Goal: Complete application form: Complete application form

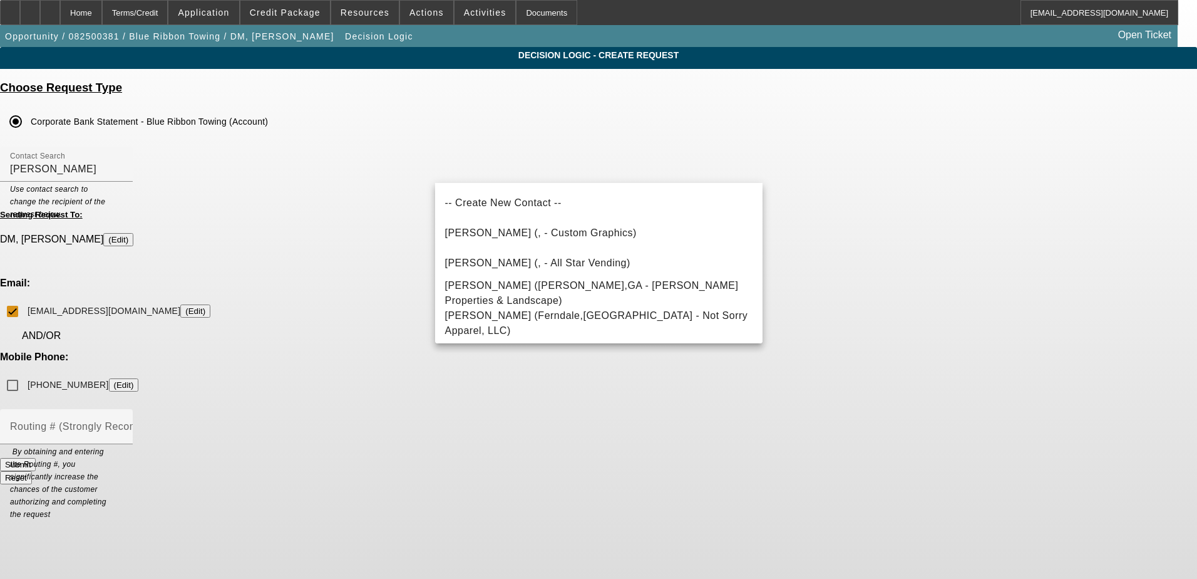
click at [1038, 207] on app-dl-main "Decision Logic - Create Request Choose Request Type Corporate Bank Statement - …" at bounding box center [598, 271] width 1197 height 448
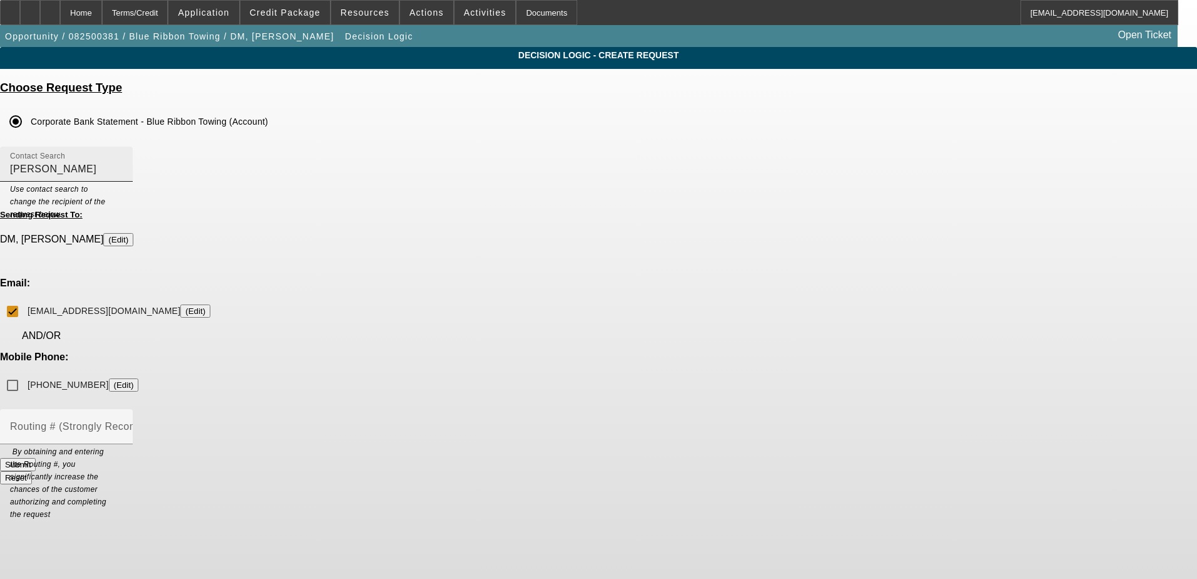
click at [123, 170] on input "Jessica" at bounding box center [66, 169] width 113 height 15
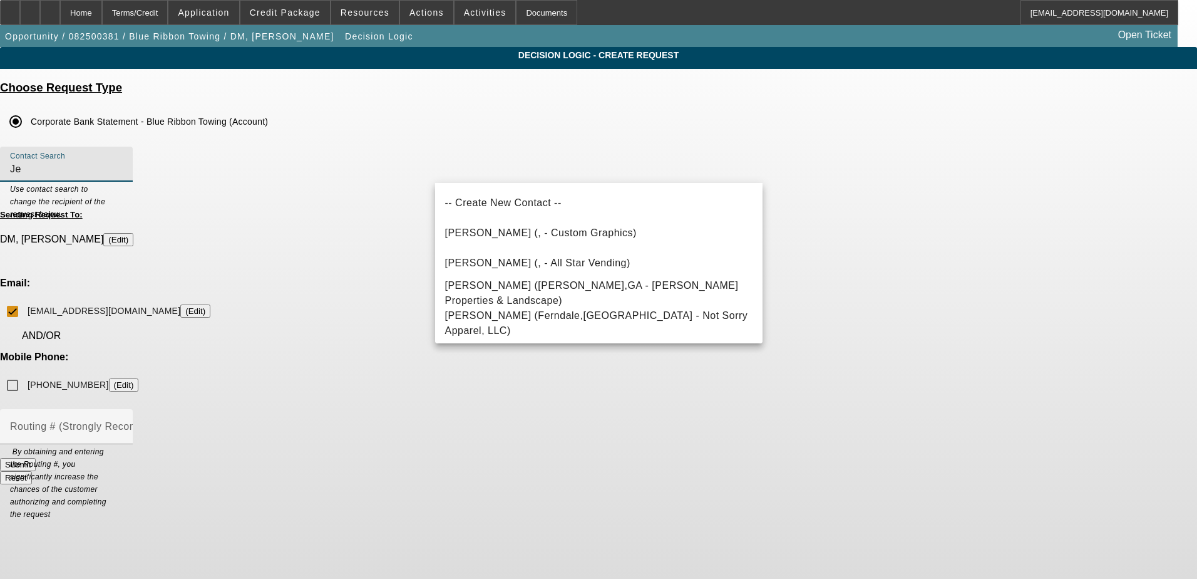
type input "J"
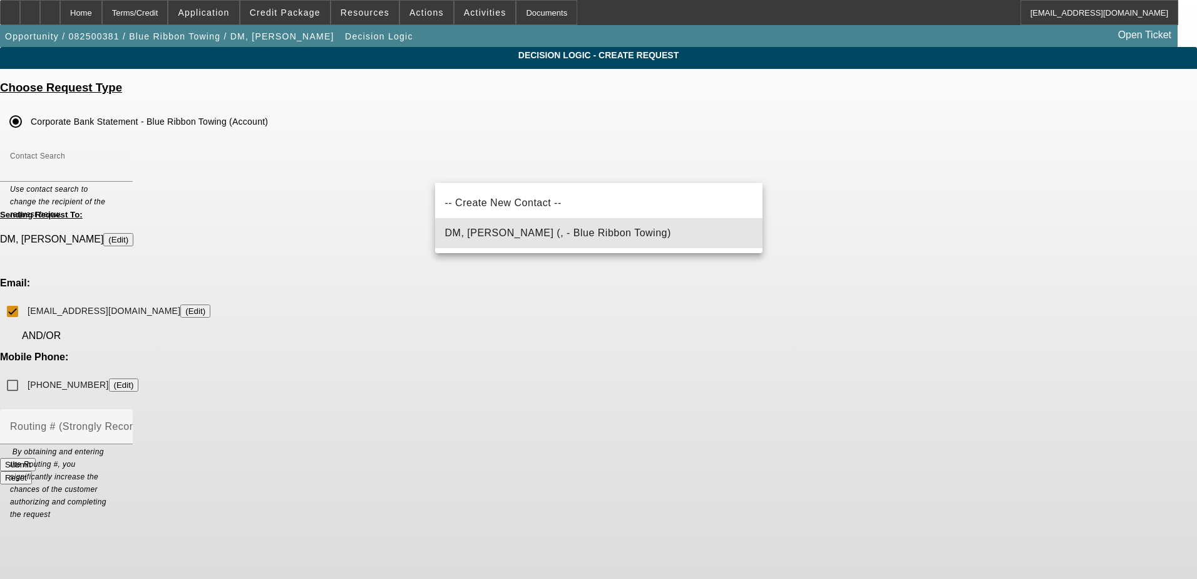
click at [529, 231] on span "DM, Jessica (, - Blue Ribbon Towing)" at bounding box center [558, 232] width 226 height 11
type input "DM, Jessica (, - Blue Ribbon Towing)"
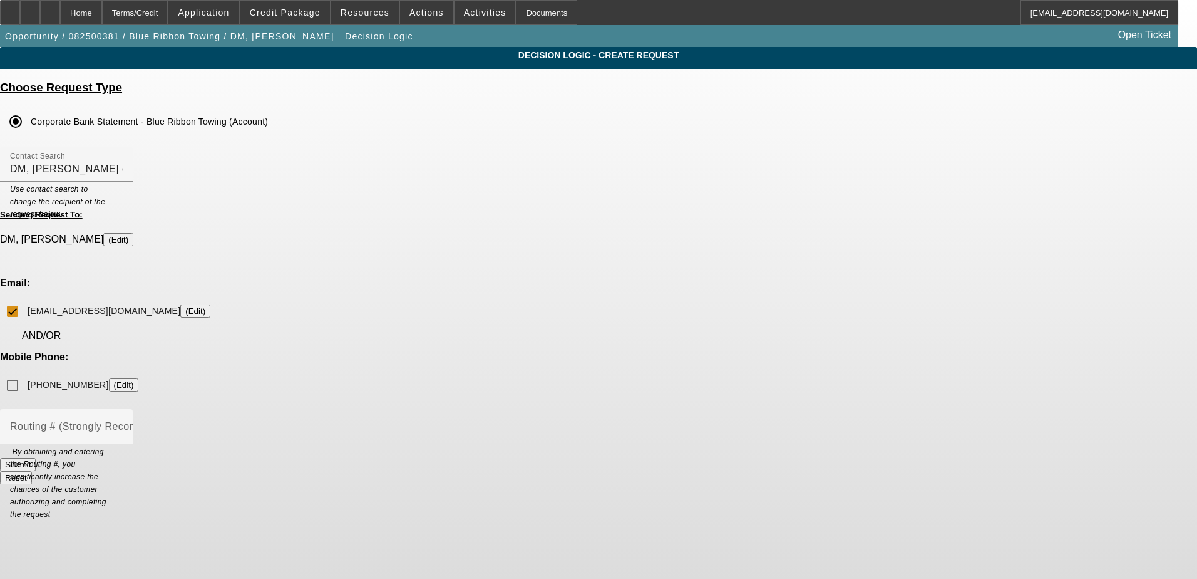
click at [36, 458] on button "Submit" at bounding box center [18, 464] width 36 height 13
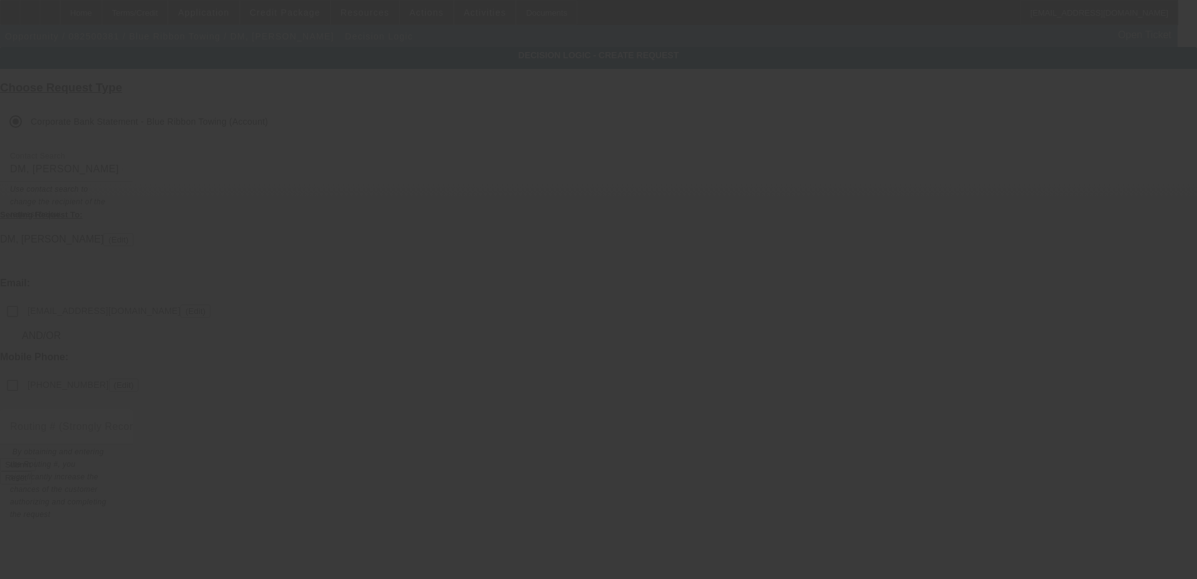
checkbox input "false"
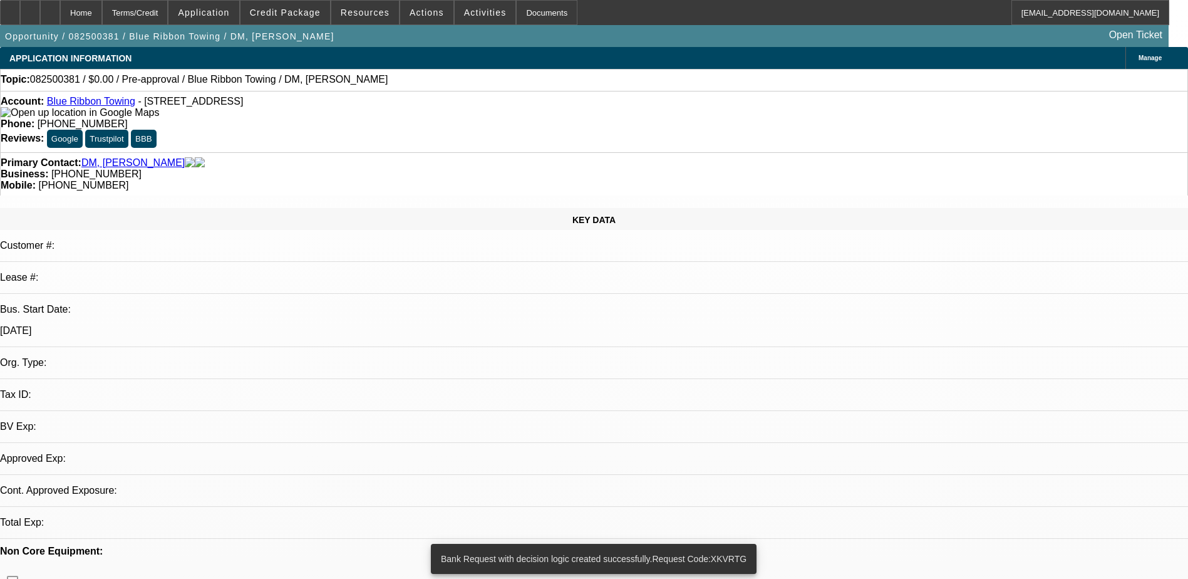
select select "0"
select select "2"
select select "0.1"
select select "4"
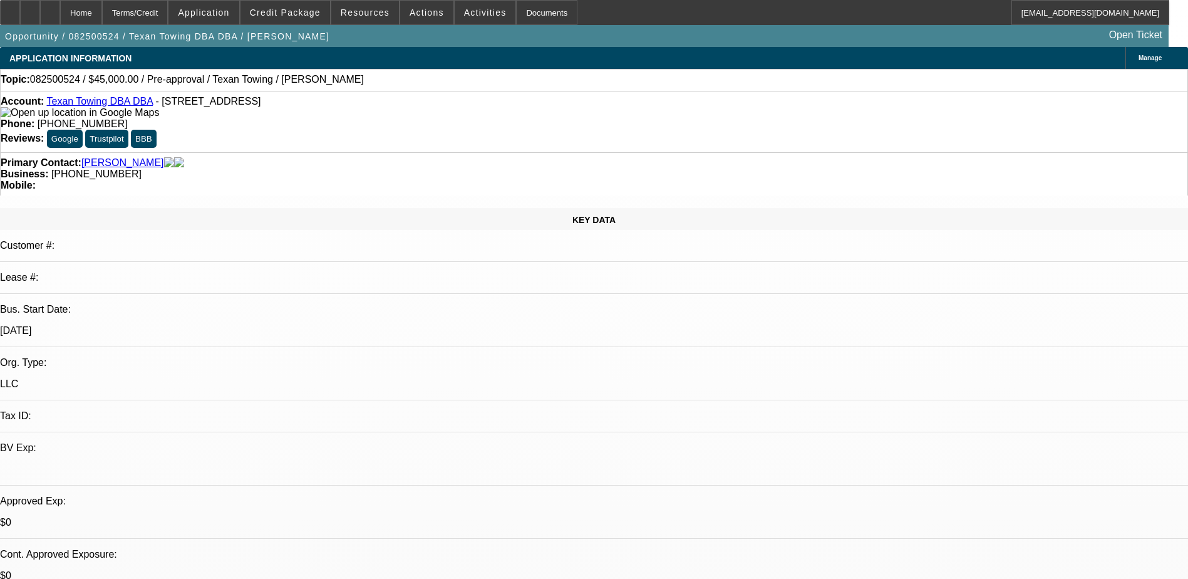
select select "0"
select select "2"
select select "0.1"
select select "4"
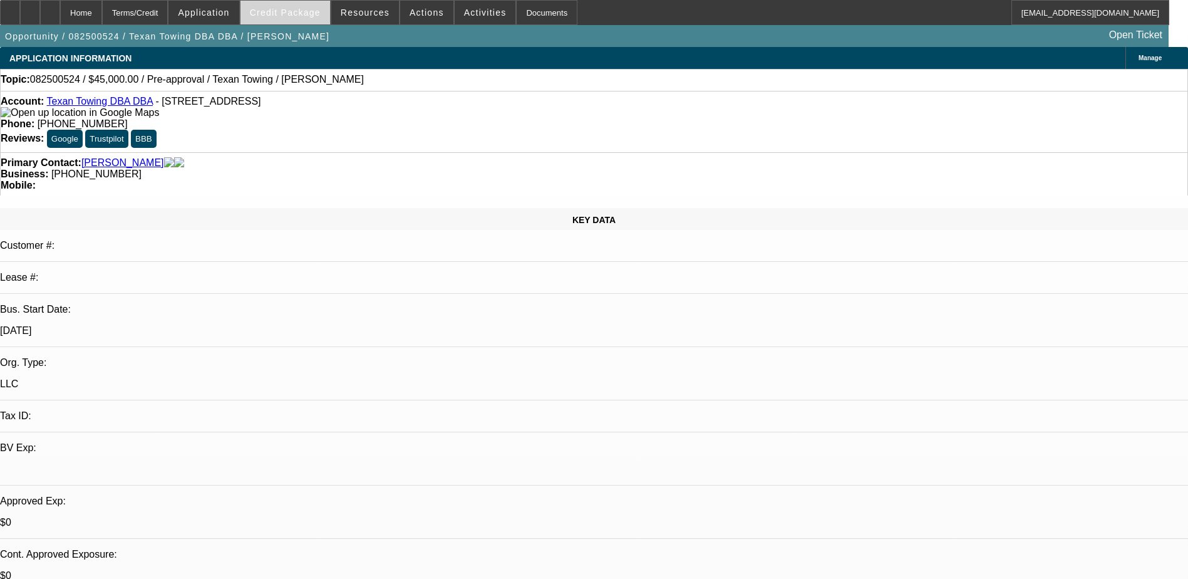
click at [295, 14] on span "Credit Package" at bounding box center [285, 13] width 71 height 10
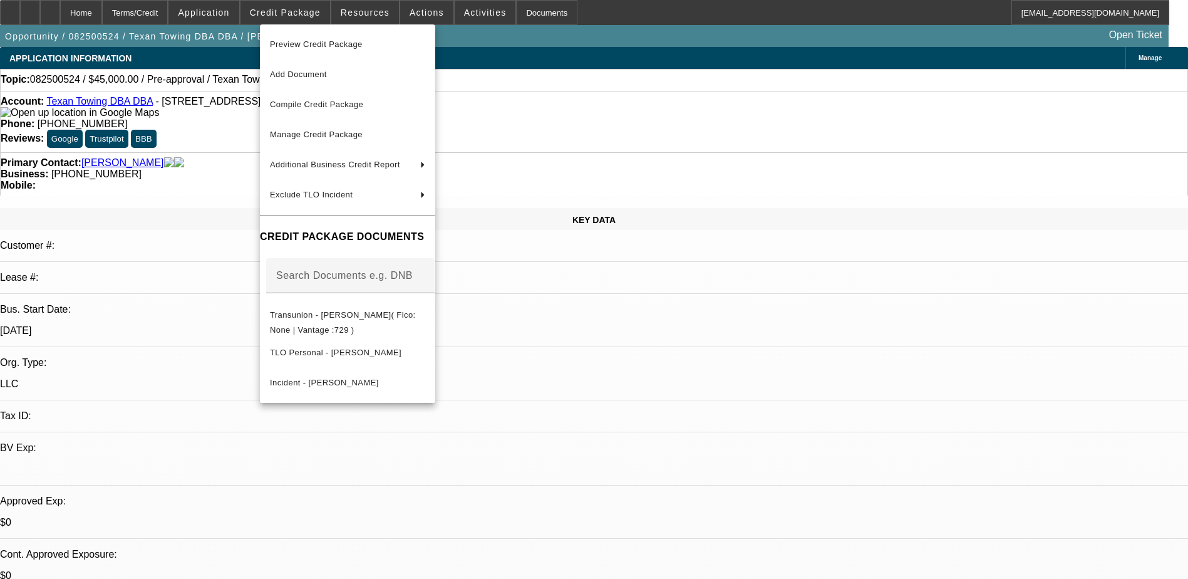
click at [237, 9] on div at bounding box center [594, 289] width 1188 height 579
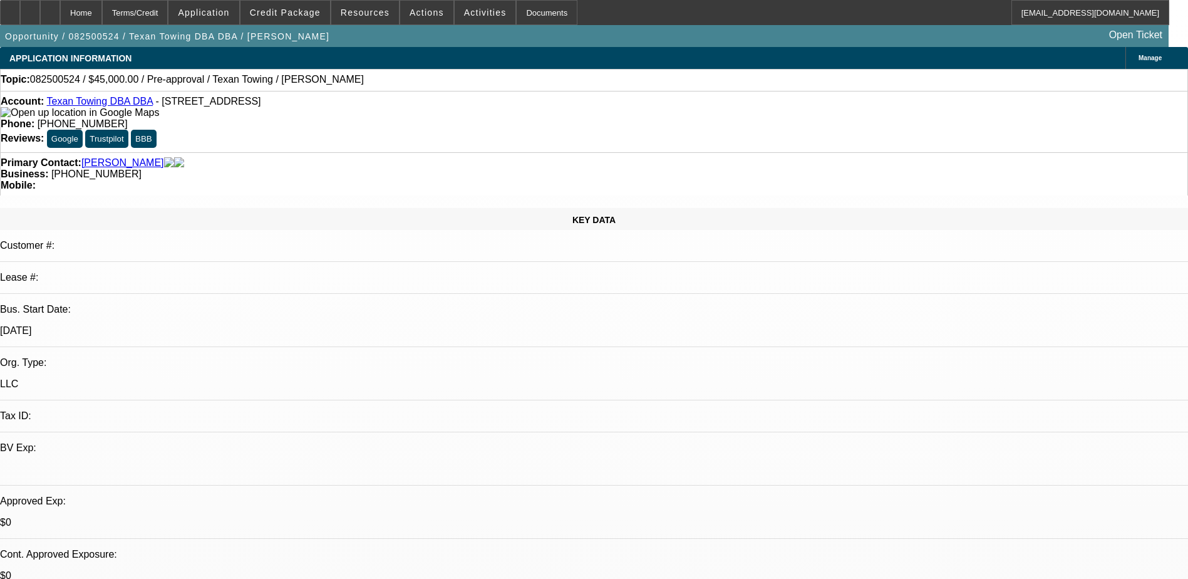
click at [229, 9] on span "Application" at bounding box center [203, 13] width 51 height 10
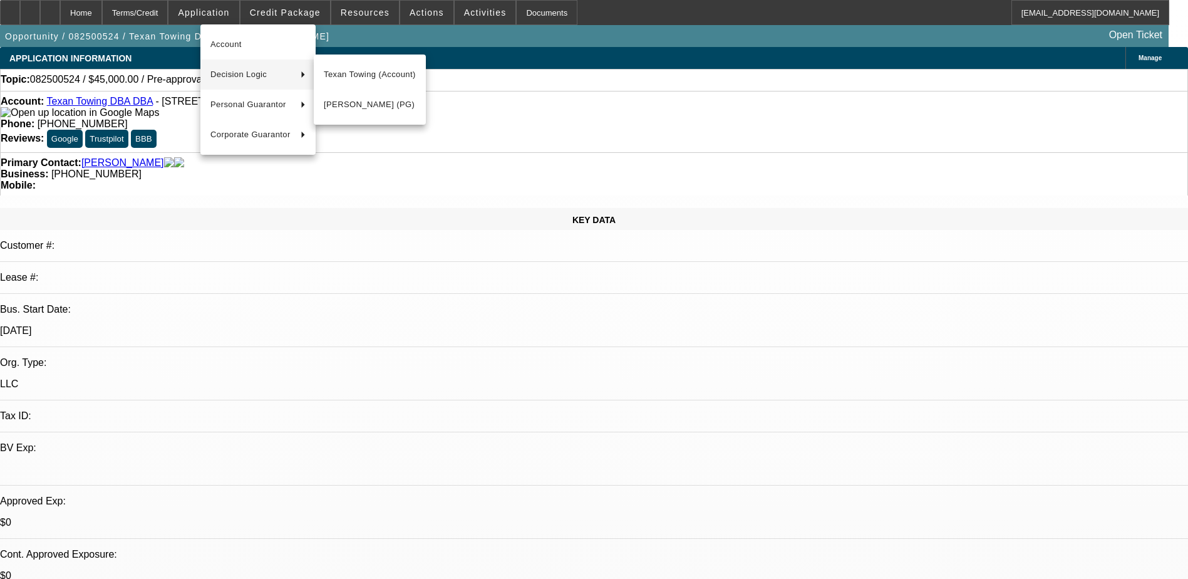
click at [251, 74] on span "Decision Logic" at bounding box center [250, 74] width 80 height 15
click at [357, 71] on span "Texan Towing (Account)" at bounding box center [370, 74] width 92 height 15
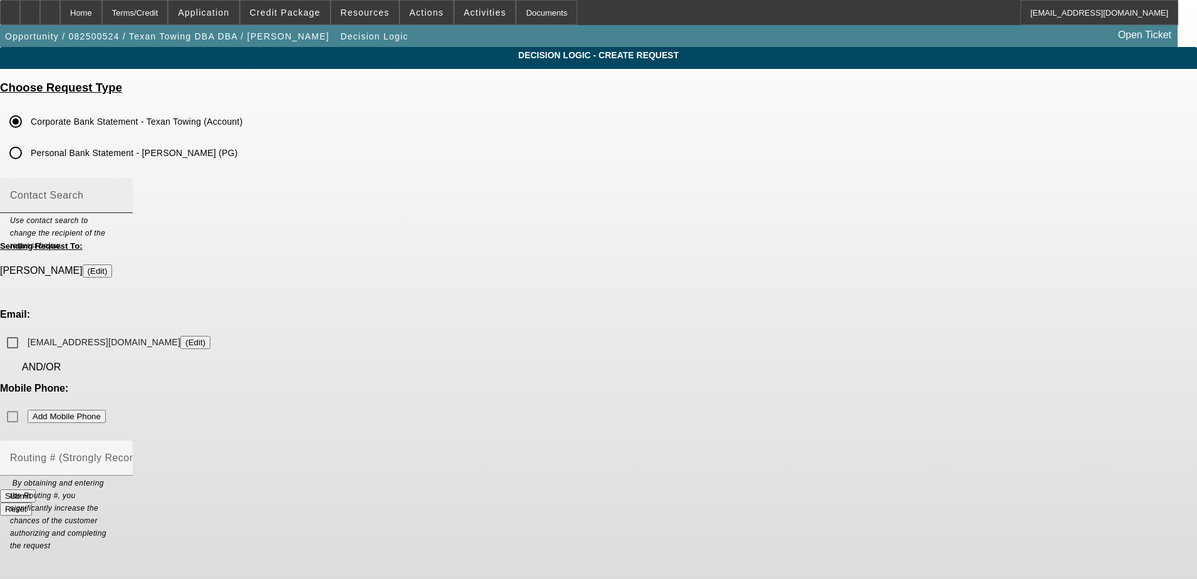
click at [123, 189] on div "Contact Search" at bounding box center [66, 195] width 113 height 35
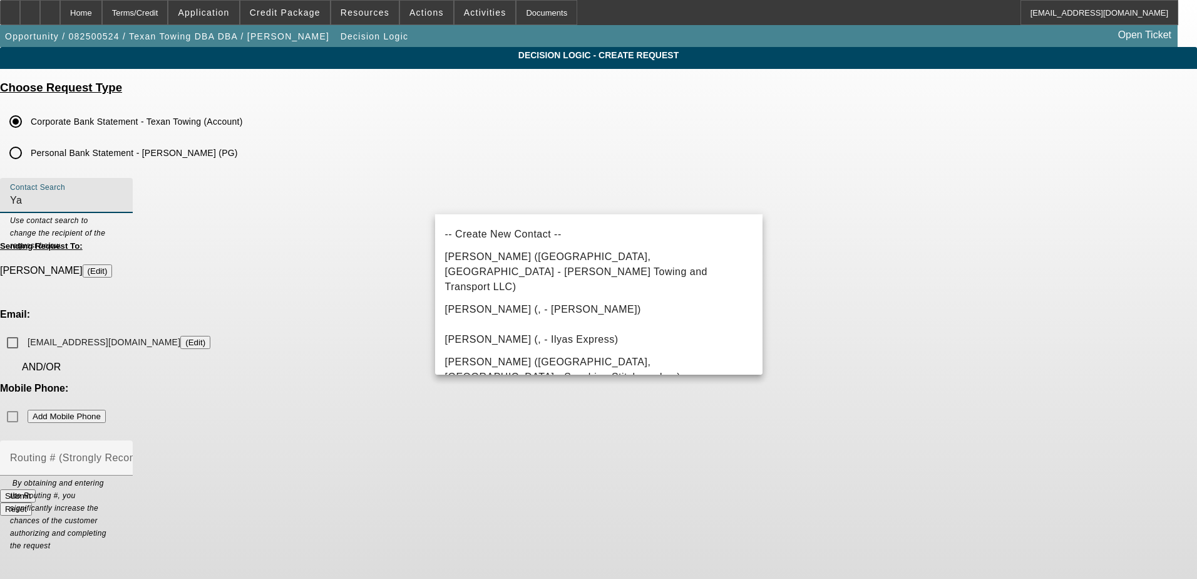
type input "Y"
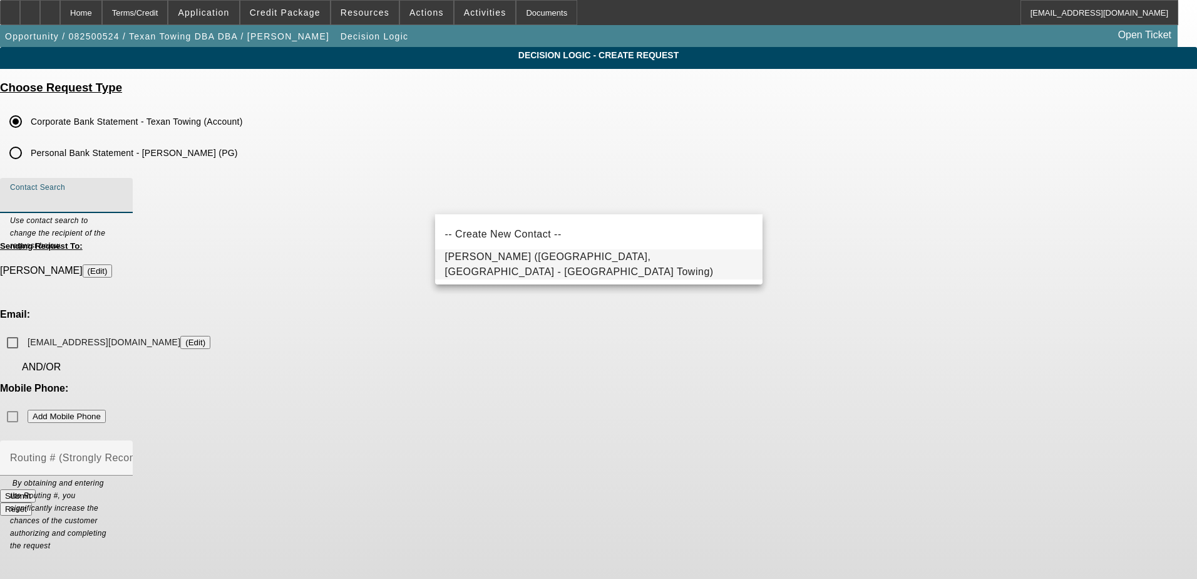
click at [581, 262] on span "[PERSON_NAME] ([GEOGRAPHIC_DATA],[GEOGRAPHIC_DATA] - [GEOGRAPHIC_DATA] Towing)" at bounding box center [579, 264] width 269 height 26
type input "[PERSON_NAME] ([GEOGRAPHIC_DATA],[GEOGRAPHIC_DATA] - [GEOGRAPHIC_DATA] Towing)"
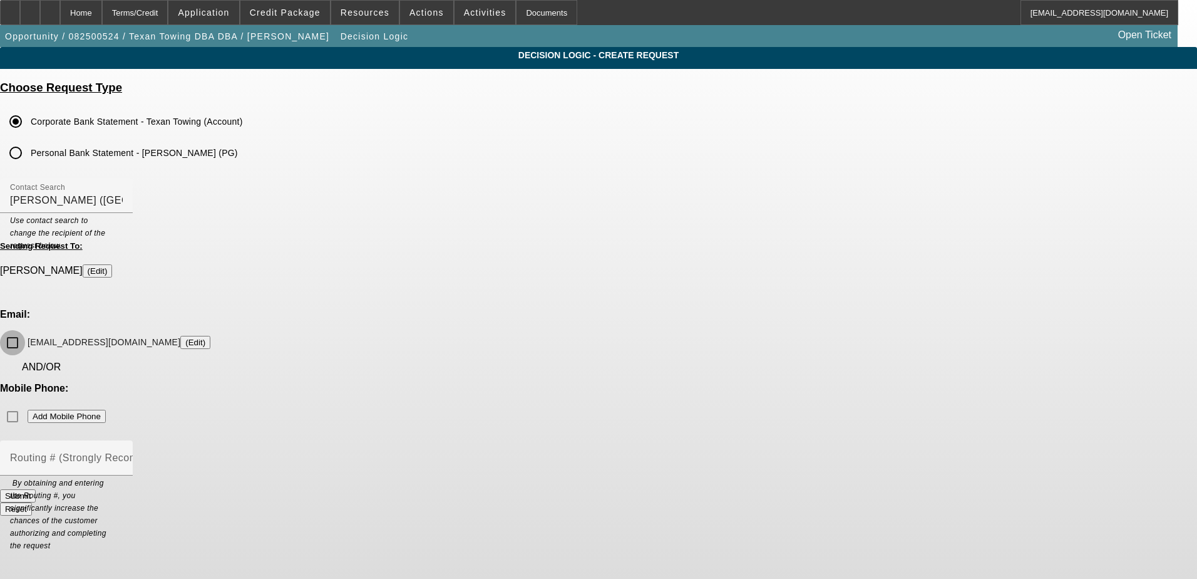
click at [25, 330] on input "[EMAIL_ADDRESS][DOMAIN_NAME] (Edit)" at bounding box center [12, 342] width 25 height 25
checkbox input "true"
click at [28, 150] on input "Personal Bank Statement - [PERSON_NAME] (PG)" at bounding box center [15, 152] width 25 height 25
click at [123, 199] on input "Contact Search" at bounding box center [66, 200] width 113 height 15
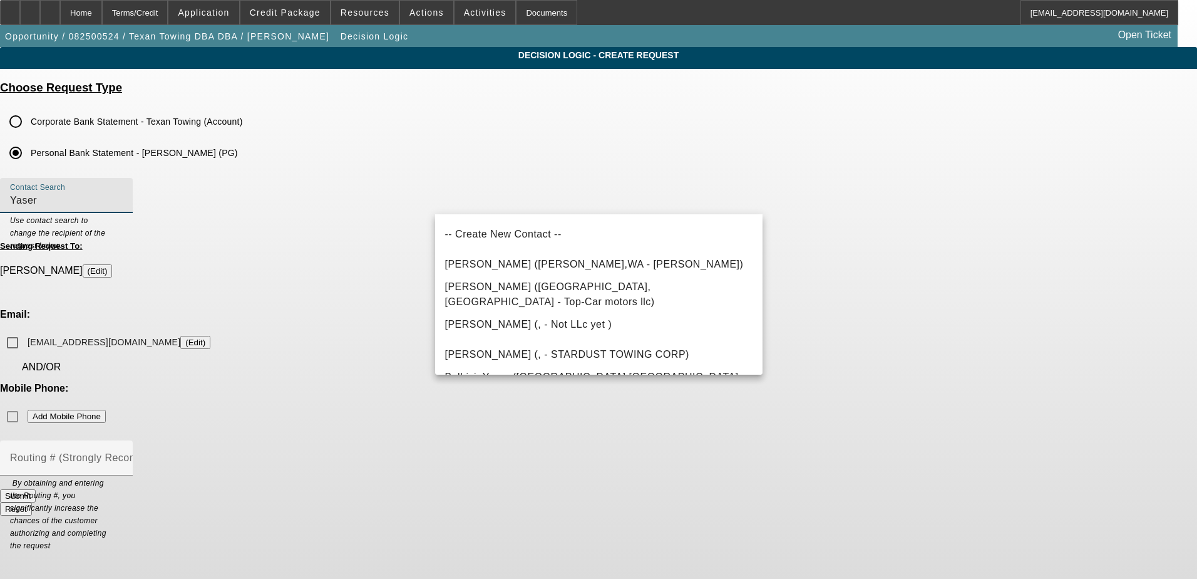
click at [978, 242] on app-dl-main "Decision Logic - Create Request Choose Request Type Corporate Bank Statement - …" at bounding box center [598, 287] width 1197 height 480
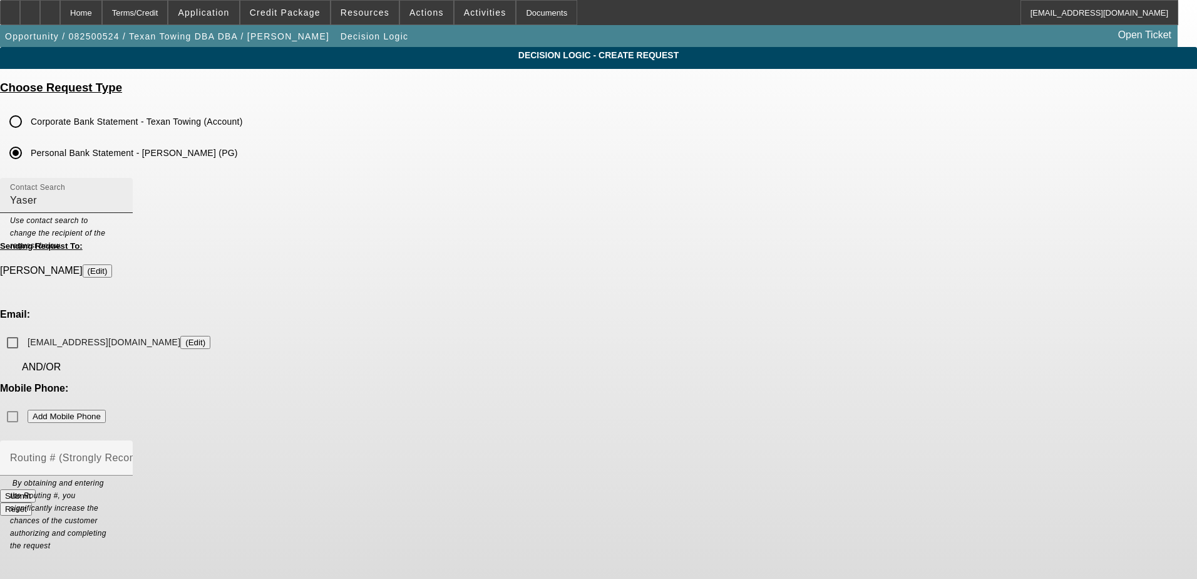
click at [123, 208] on input "Yaser" at bounding box center [66, 200] width 113 height 15
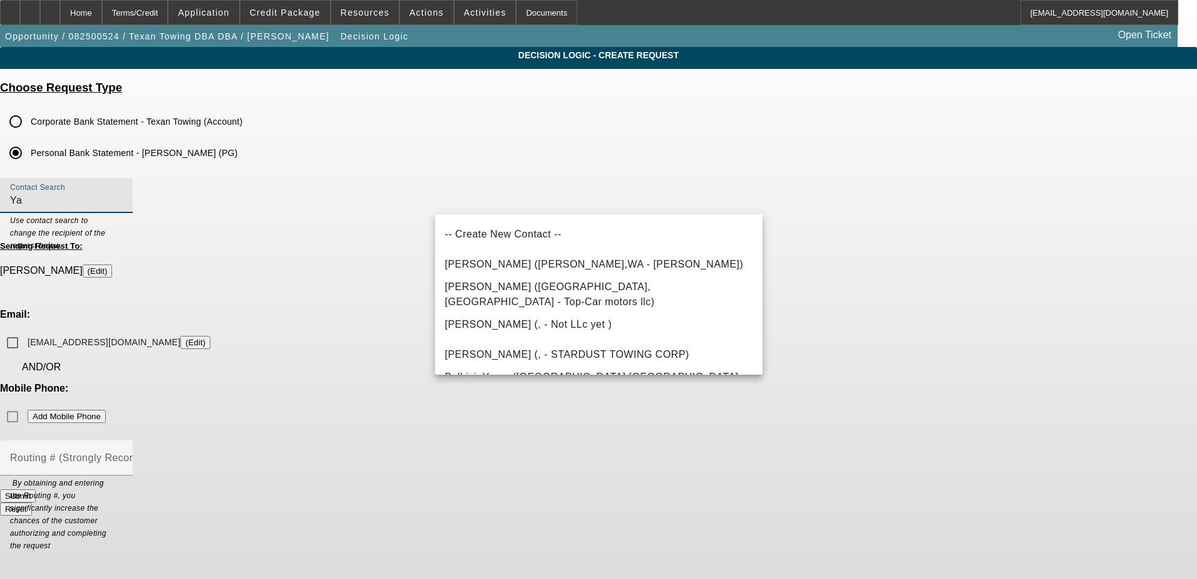
type input "Y"
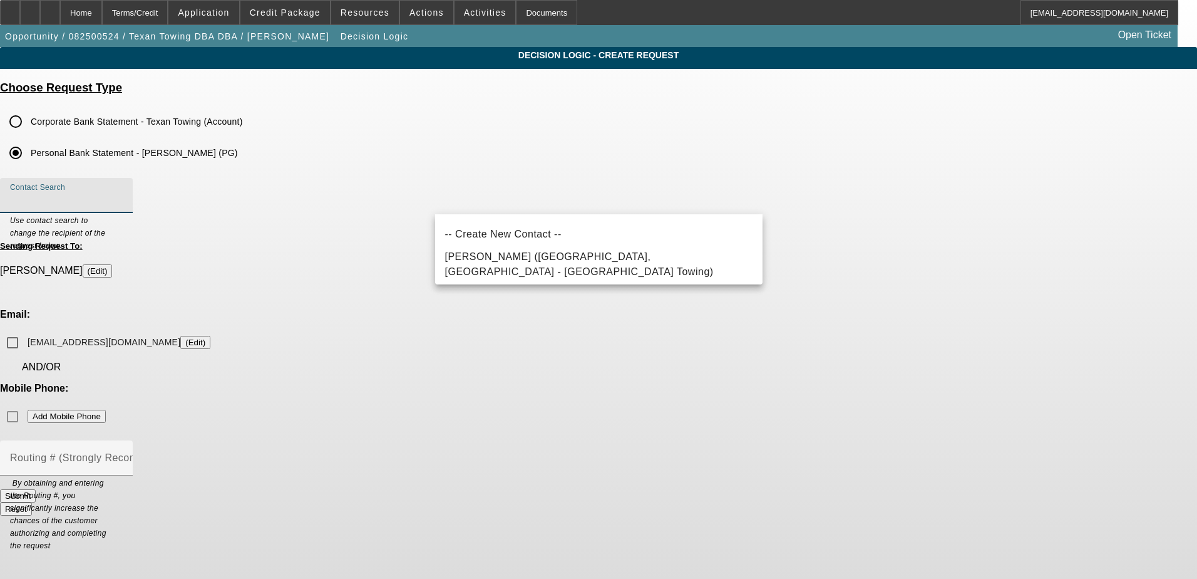
click at [604, 266] on span "[PERSON_NAME] ([GEOGRAPHIC_DATA],[GEOGRAPHIC_DATA] - [GEOGRAPHIC_DATA] Towing)" at bounding box center [579, 264] width 269 height 26
type input "[PERSON_NAME] ([GEOGRAPHIC_DATA],[GEOGRAPHIC_DATA] - [GEOGRAPHIC_DATA] Towing)"
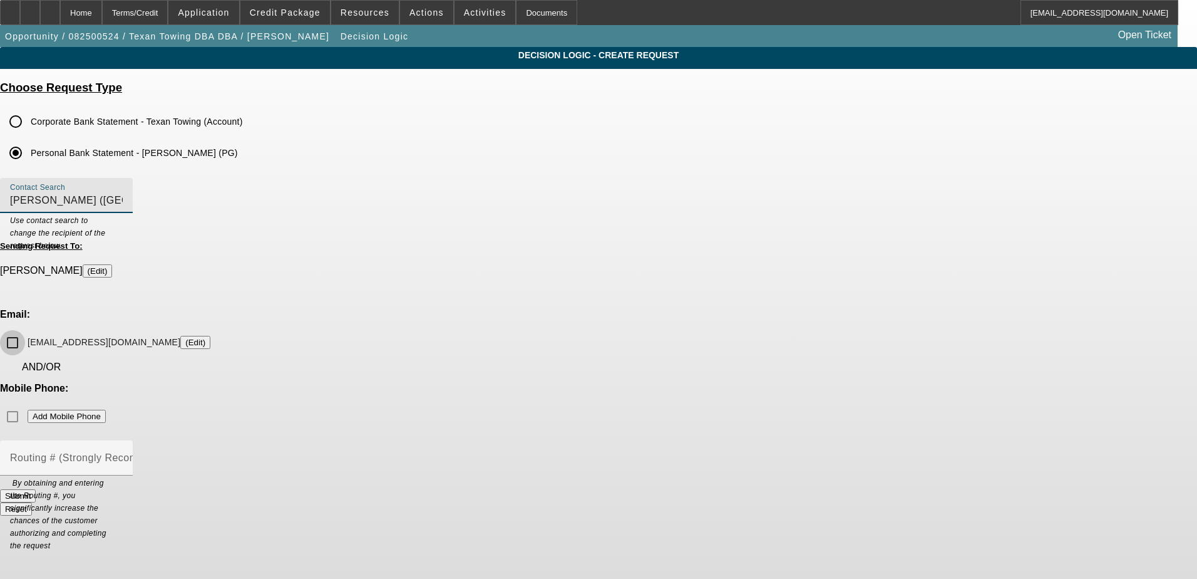
click at [25, 330] on input "[EMAIL_ADDRESS][DOMAIN_NAME] (Edit)" at bounding box center [12, 342] width 25 height 25
checkbox input "true"
click at [36, 489] on button "Submit" at bounding box center [18, 495] width 36 height 13
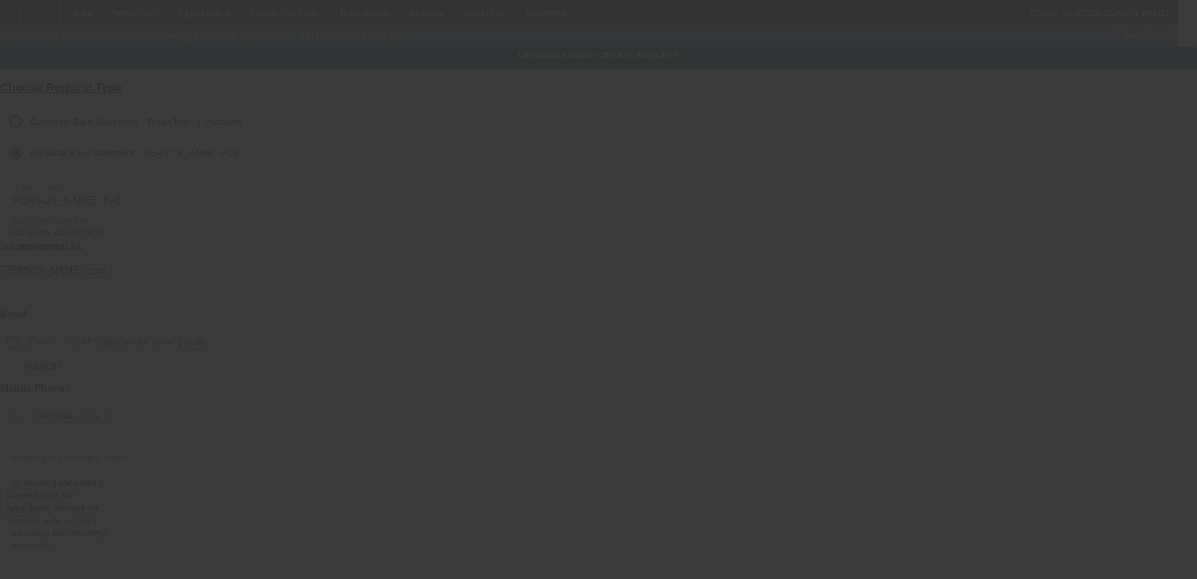
checkbox input "false"
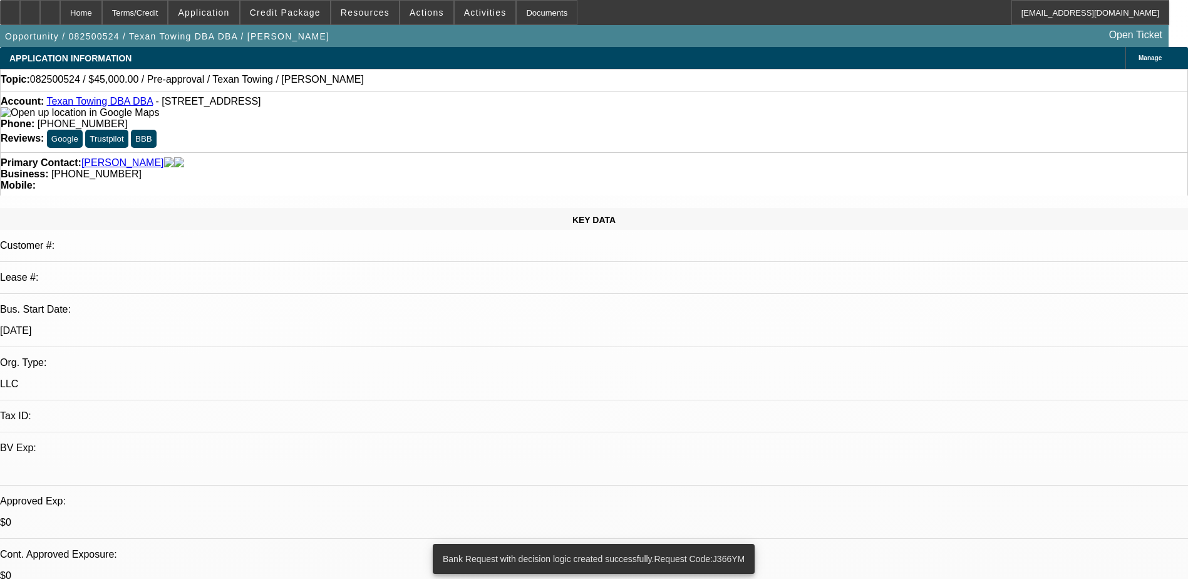
select select "0"
select select "2"
select select "0.1"
select select "4"
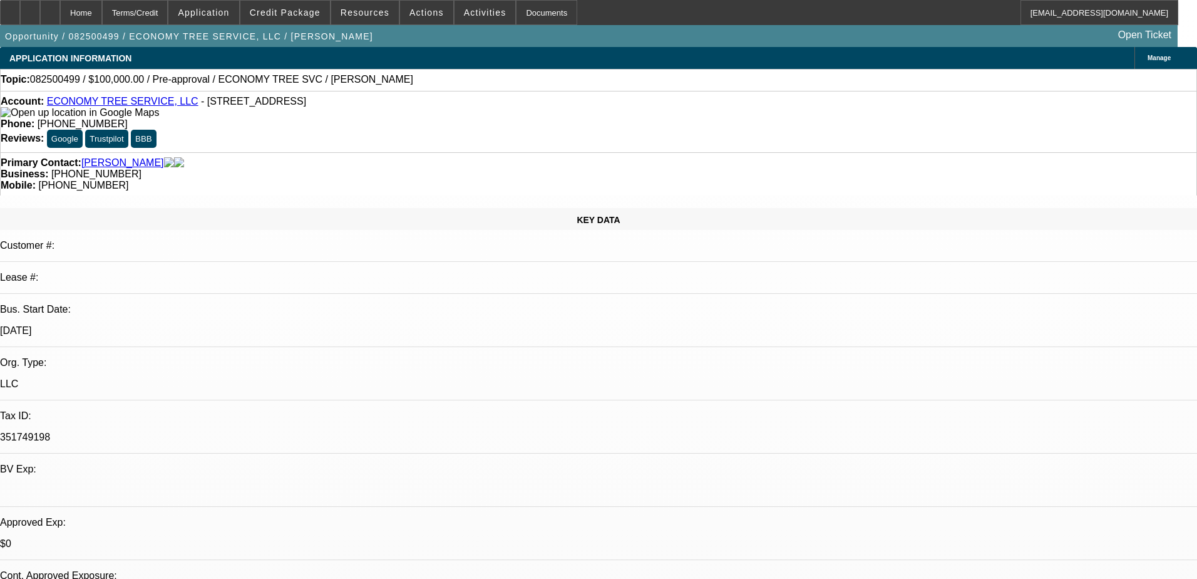
select select "0"
select select "2"
select select "0.1"
select select "4"
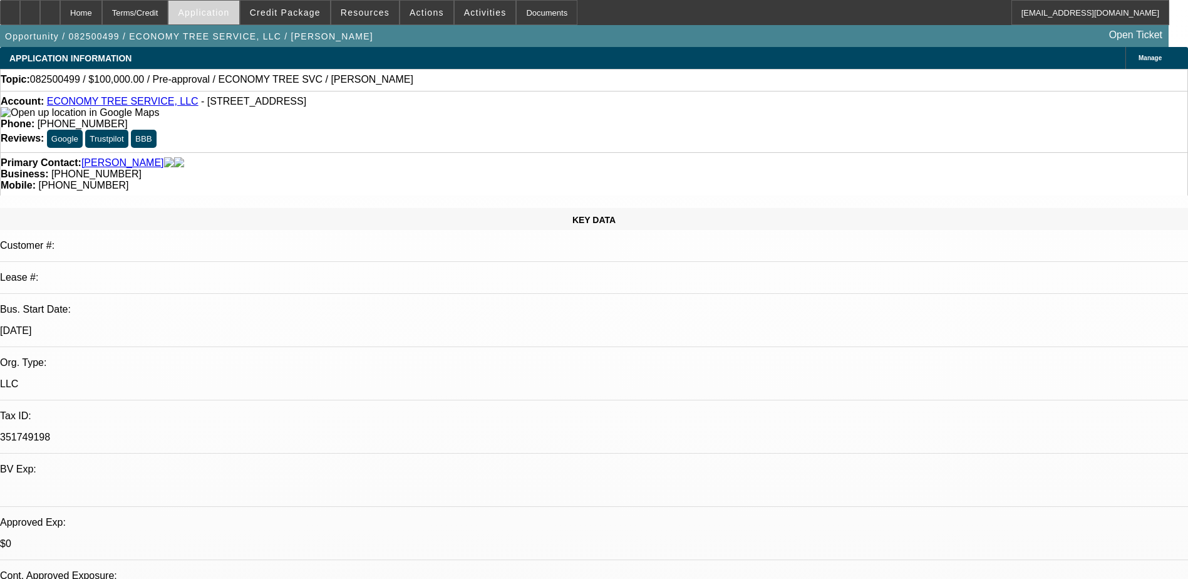
click at [217, 14] on span "Application" at bounding box center [203, 13] width 51 height 10
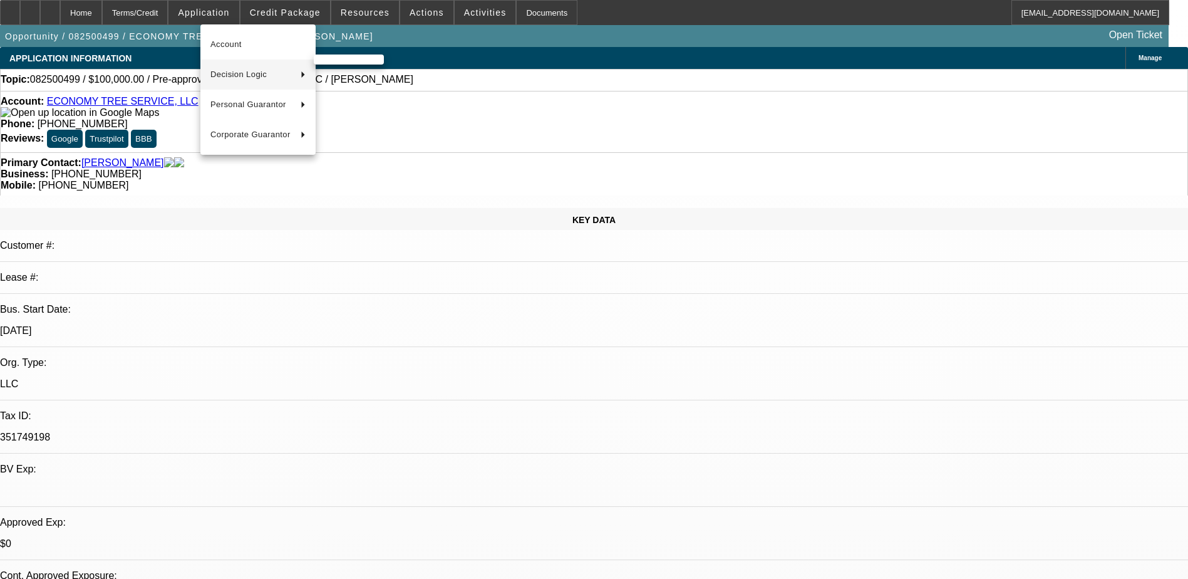
click at [247, 82] on button "Decision Logic" at bounding box center [257, 74] width 115 height 30
click at [385, 70] on span "ECONOMY TREE SERVICE, LLC (Account)" at bounding box center [401, 74] width 155 height 30
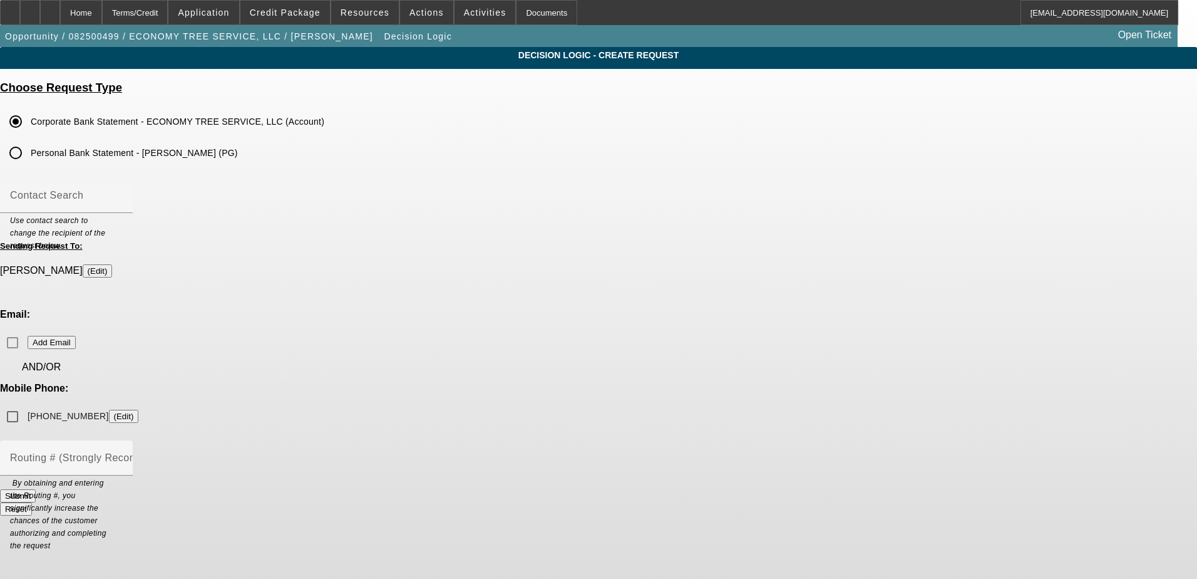
click at [139, 410] on button "(Edit)" at bounding box center [124, 416] width 30 height 13
click at [25, 404] on input "(219) 746-4373 (Edit)" at bounding box center [12, 416] width 25 height 25
click at [36, 489] on button "Submit" at bounding box center [18, 495] width 36 height 13
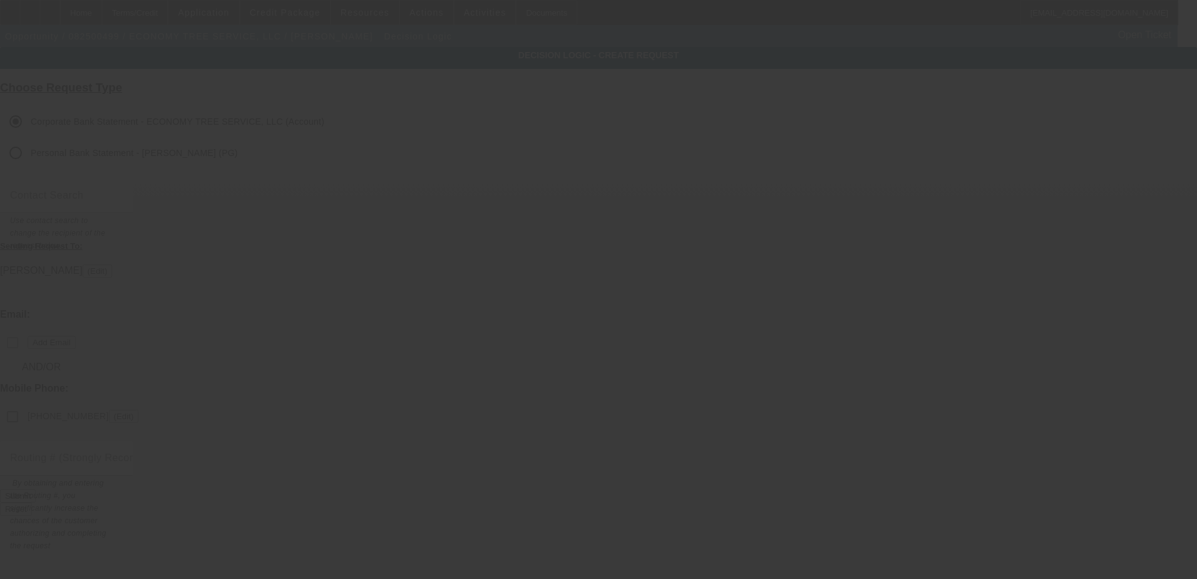
checkbox input "false"
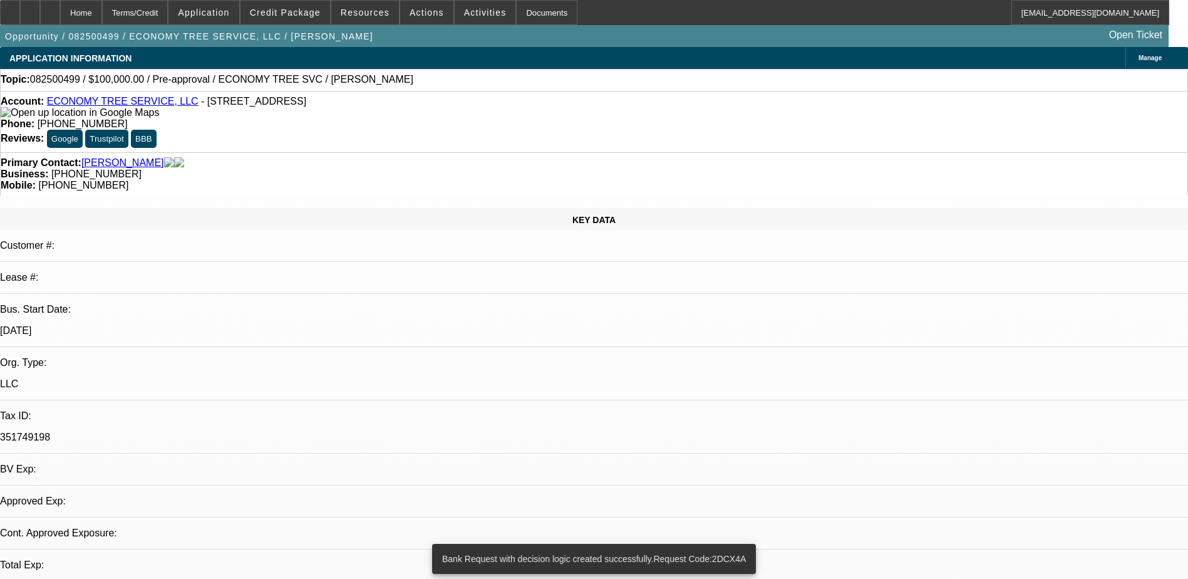
select select "0"
select select "2"
select select "0.1"
select select "4"
